Goal: Check status: Check status

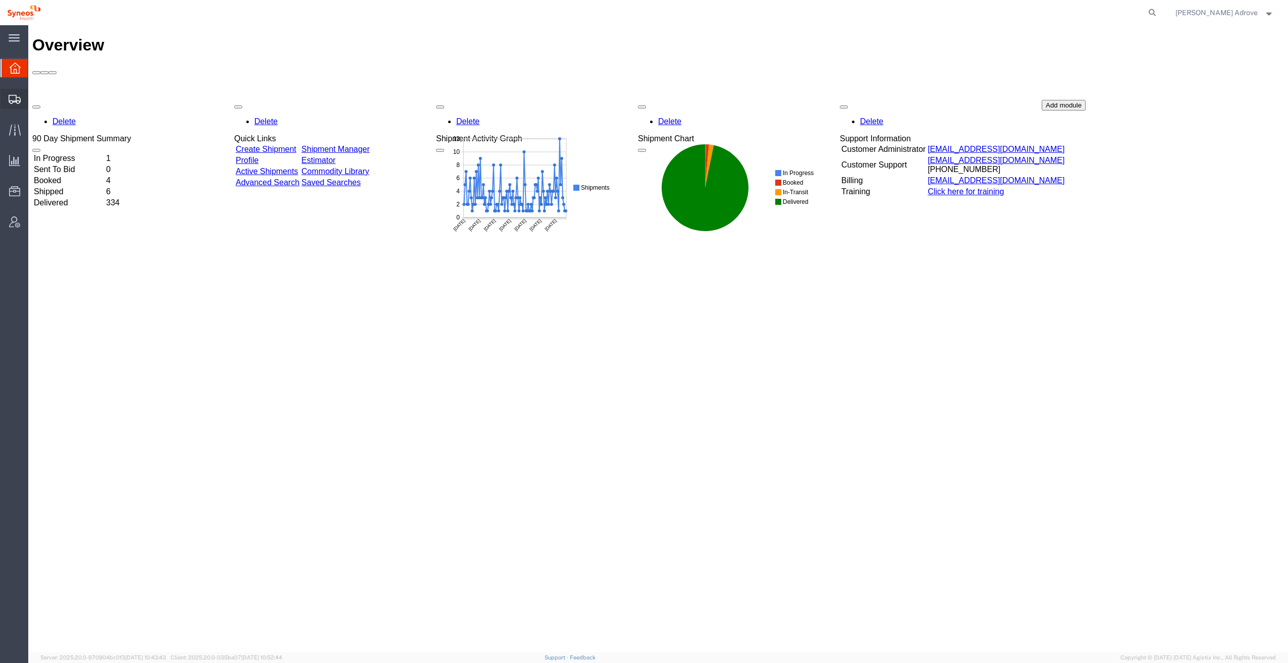
click at [0, 0] on span "Shipment Manager" at bounding box center [0, 0] width 0 height 0
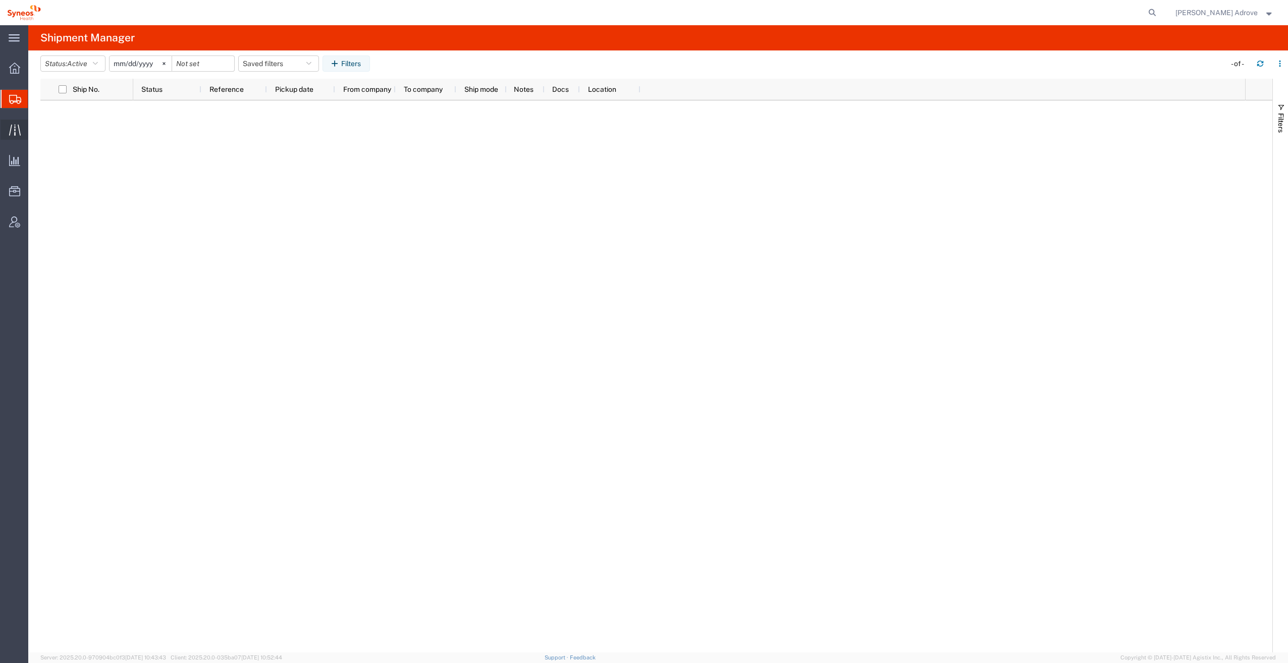
click at [13, 131] on icon at bounding box center [15, 130] width 12 height 12
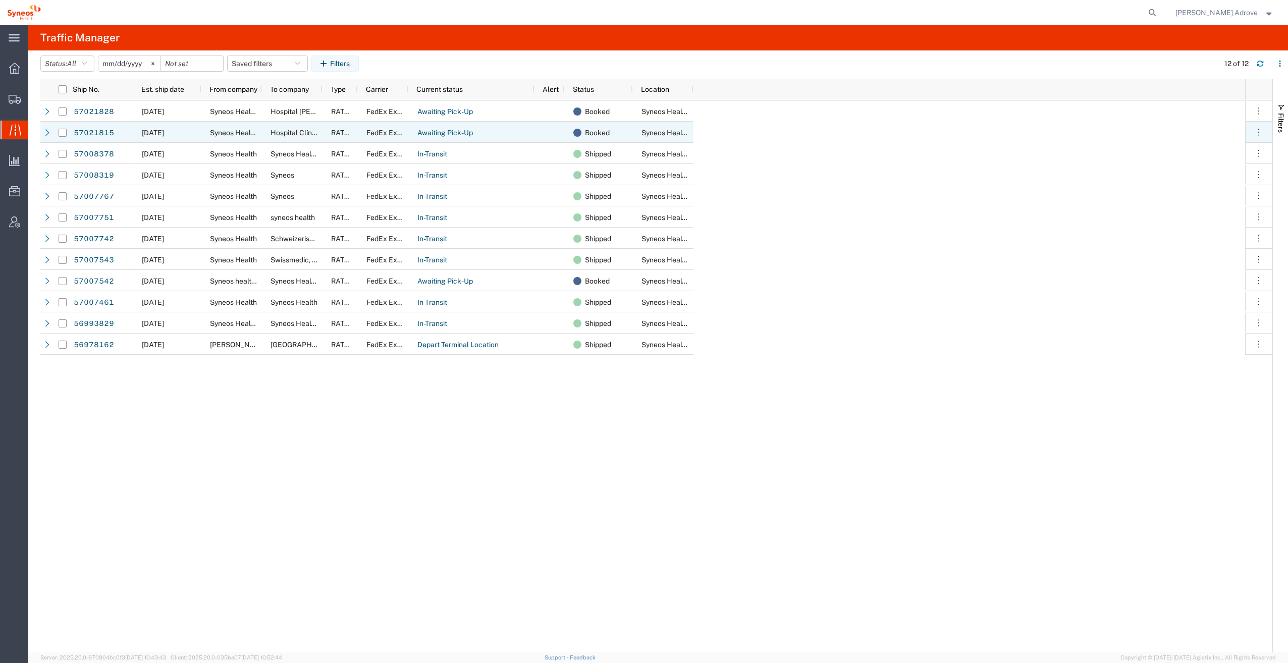
click at [45, 133] on icon at bounding box center [47, 132] width 7 height 7
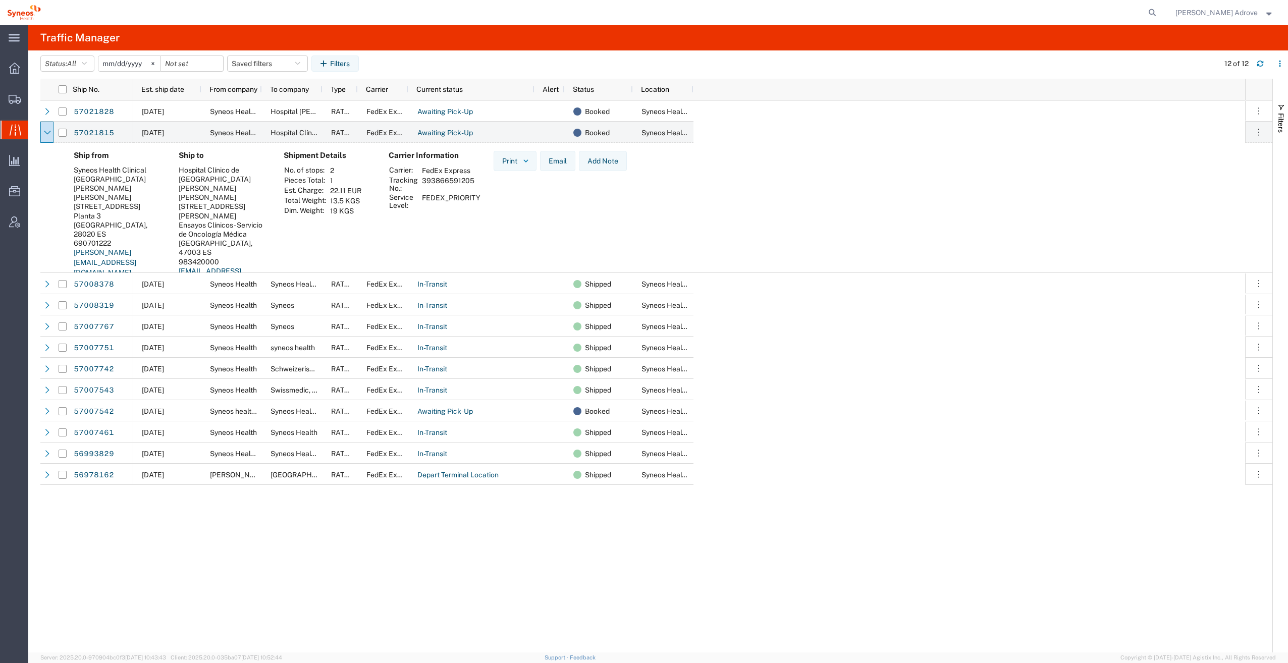
click at [39, 112] on agx-table-manager "Status: All All Arrive at Delivery Location Arrive at Pick-Up Location Arrive a…" at bounding box center [657, 351] width 1259 height 602
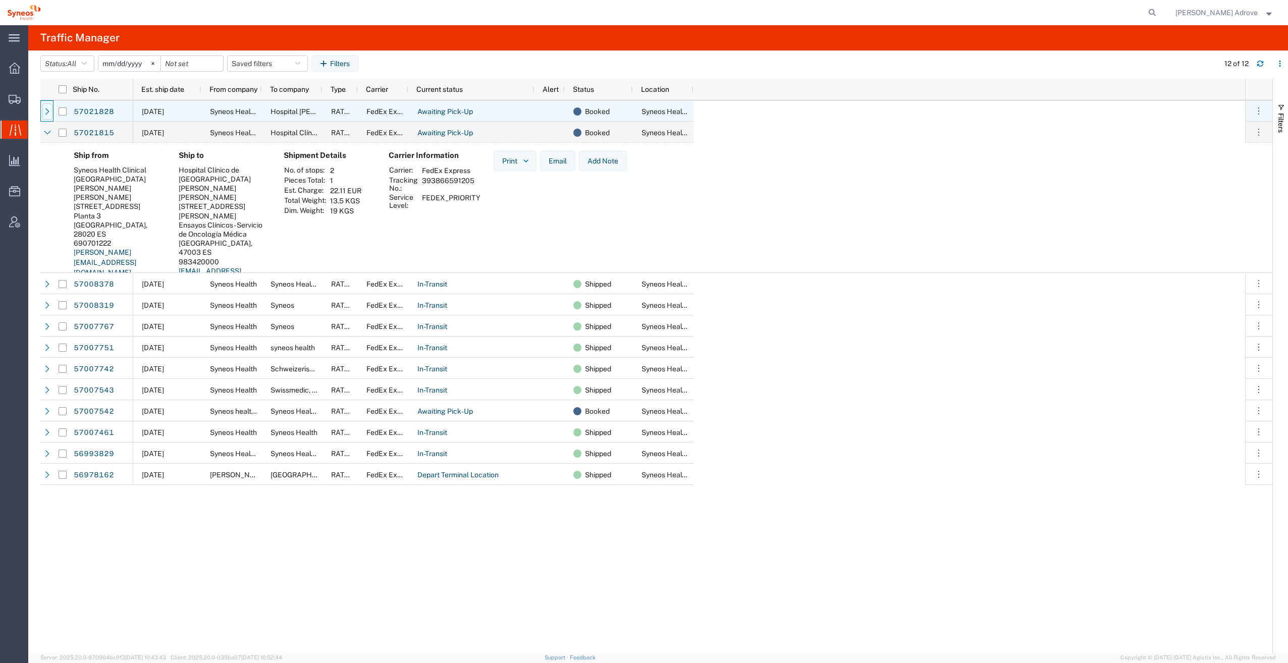
click at [47, 112] on icon at bounding box center [47, 111] width 7 height 7
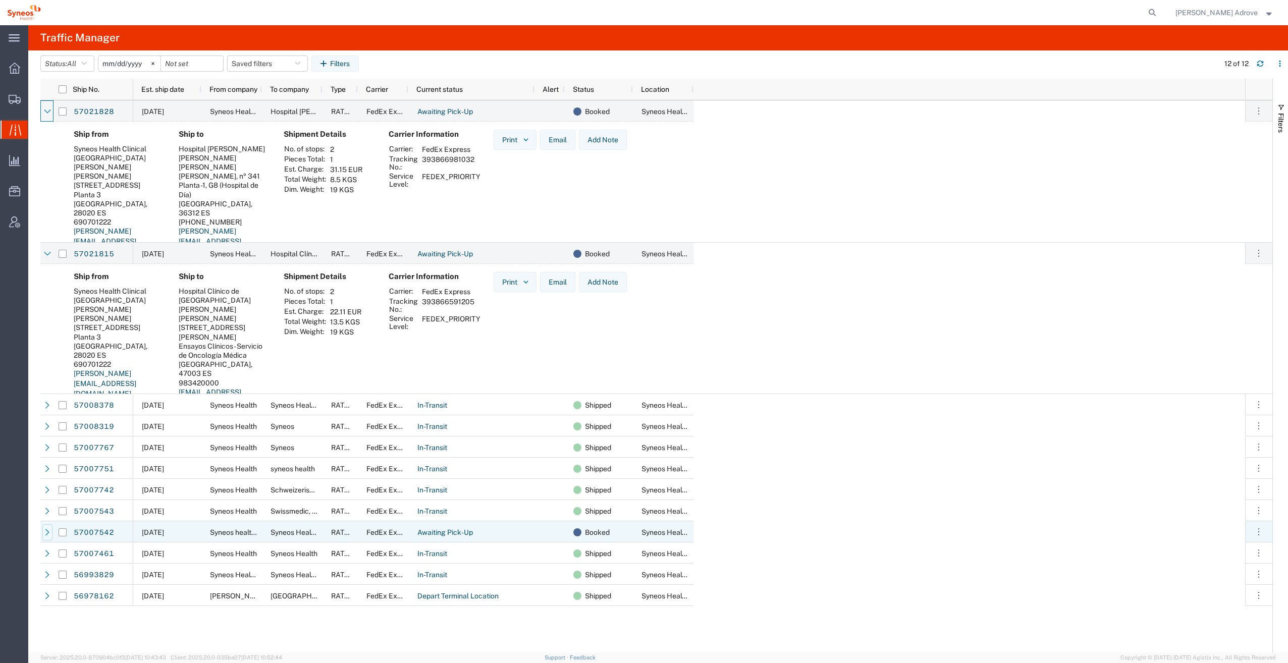
click at [43, 531] on div at bounding box center [47, 532] width 10 height 16
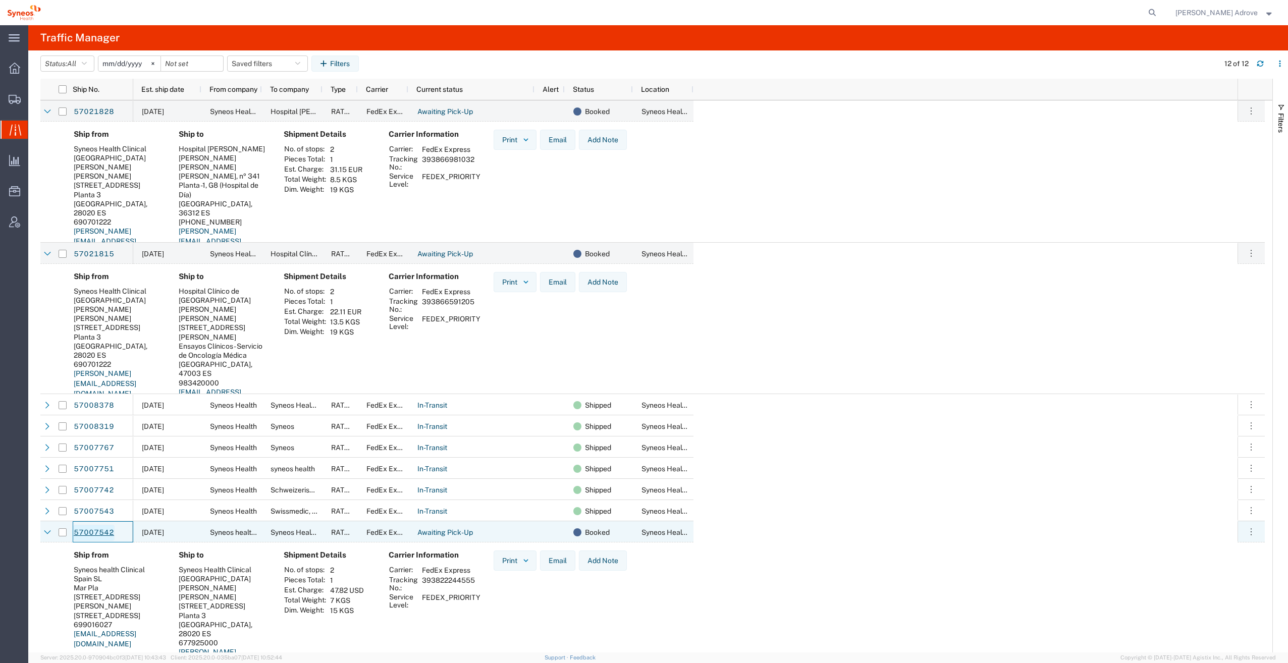
click at [87, 528] on link "57007542" at bounding box center [93, 533] width 41 height 16
